Goal: Check status: Check status

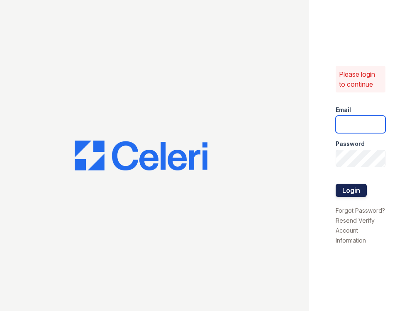
type input "morgan1@cafmanagement.com"
click at [358, 193] on button "Login" at bounding box center [351, 190] width 31 height 13
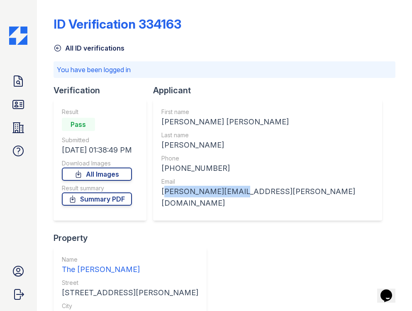
drag, startPoint x: 235, startPoint y: 191, endPoint x: 163, endPoint y: 200, distance: 72.7
click at [163, 200] on div "First name [PERSON_NAME] [PERSON_NAME] Last name [PERSON_NAME] Phone [PHONE_NUM…" at bounding box center [267, 160] width 229 height 121
drag, startPoint x: 163, startPoint y: 200, endPoint x: 218, endPoint y: 188, distance: 56.7
copy div "[PERSON_NAME][EMAIL_ADDRESS][PERSON_NAME][DOMAIN_NAME]"
